Goal: Navigation & Orientation: Go to known website

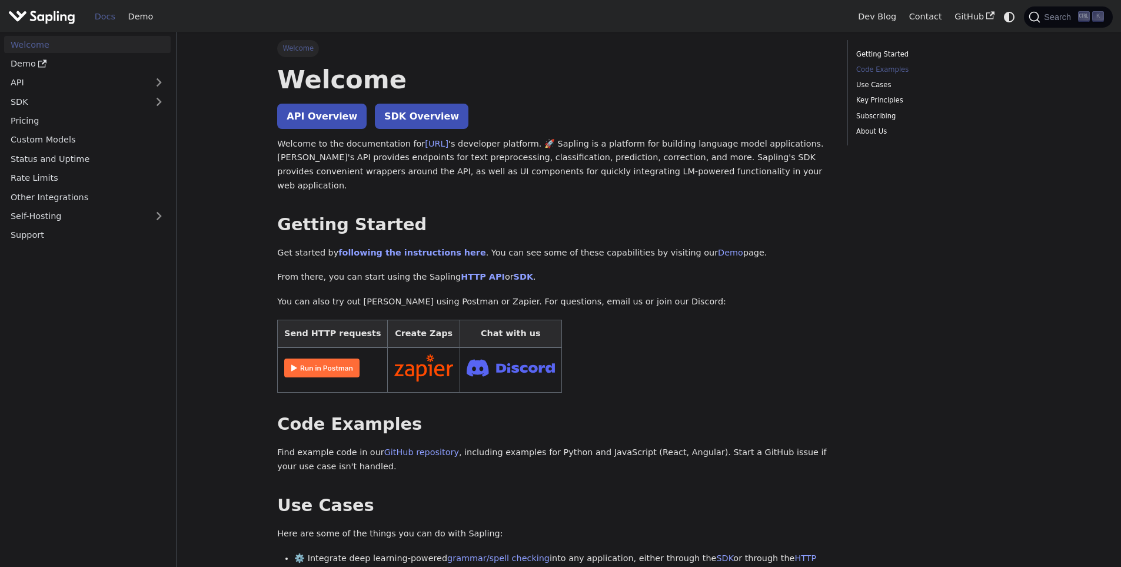
scroll to position [412, 0]
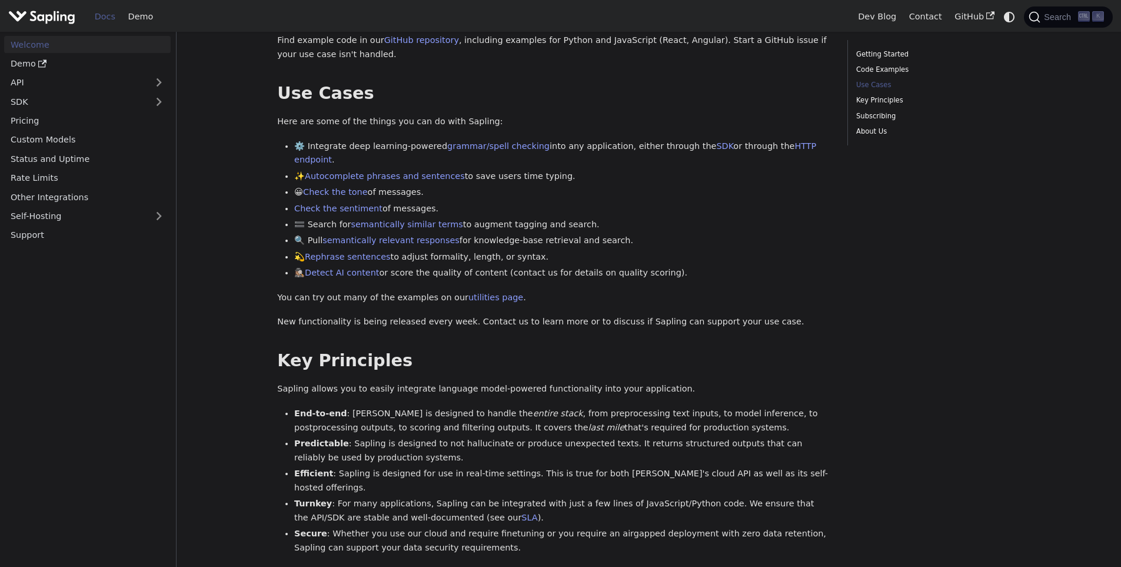
click at [40, 15] on img "Main" at bounding box center [41, 16] width 67 height 17
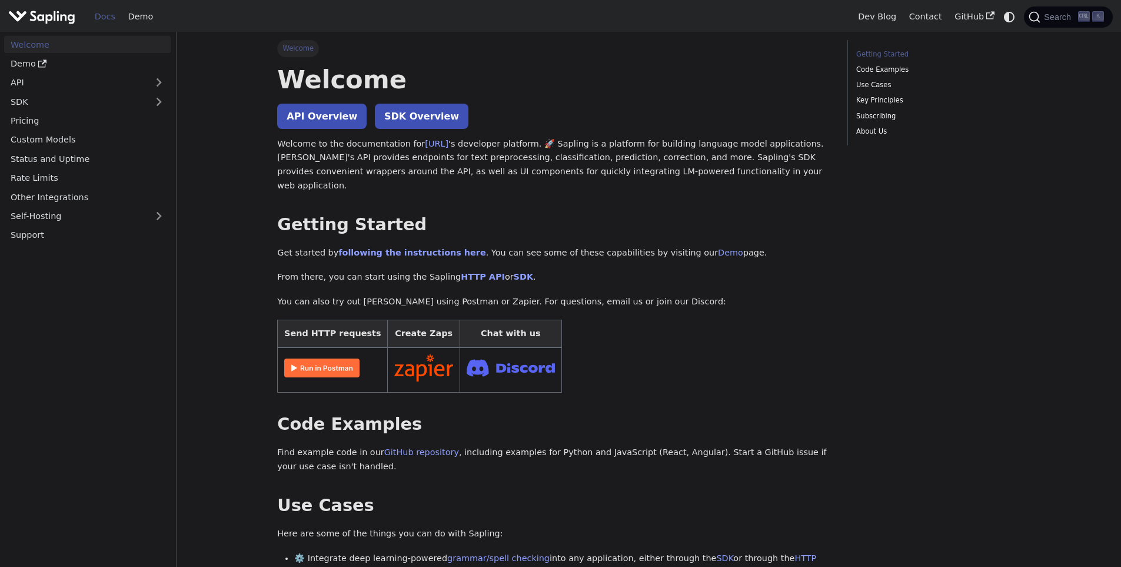
click at [45, 14] on img "Main" at bounding box center [41, 16] width 67 height 17
